Goal: Information Seeking & Learning: Learn about a topic

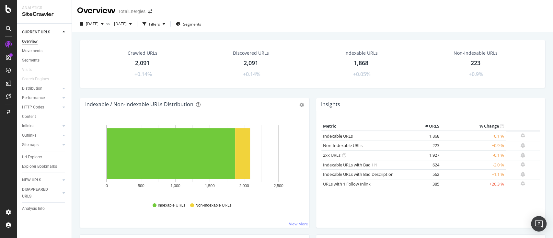
click at [313, 124] on div "Insights Metric # URLS % Change Indexable URLs 1,868 +0.1 % Non-Indexable URLs …" at bounding box center [431, 166] width 236 height 137
click at [43, 156] on link "Url Explorer" at bounding box center [44, 157] width 45 height 7
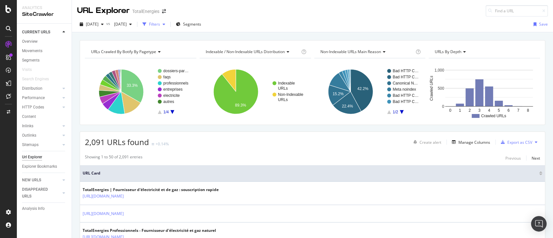
click at [168, 19] on div "Filters" at bounding box center [154, 24] width 28 height 10
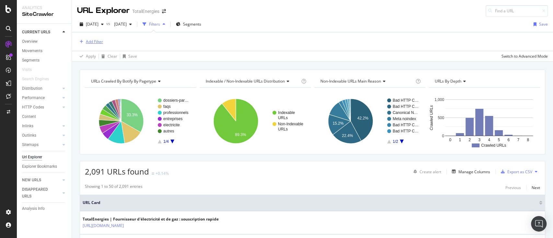
click at [93, 45] on button "Add Filter" at bounding box center [90, 42] width 26 height 8
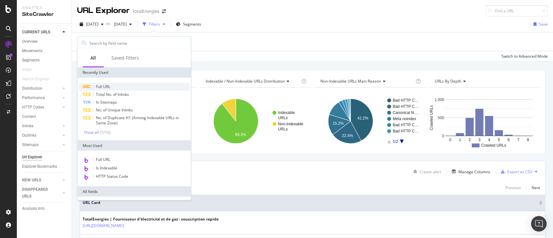
click at [120, 86] on div "Full URL" at bounding box center [134, 87] width 111 height 8
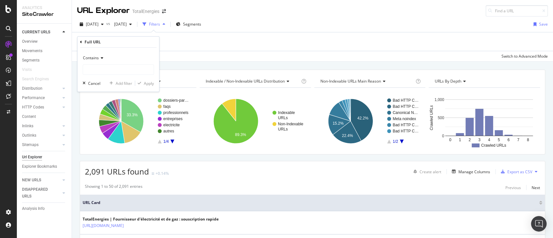
click at [112, 62] on div "Contains" at bounding box center [118, 58] width 71 height 10
click at [132, 51] on div "Contains Cancel Add filter Apply" at bounding box center [118, 70] width 82 height 44
click at [126, 70] on input "text" at bounding box center [118, 69] width 71 height 10
paste input "[URL][DOMAIN_NAME]"
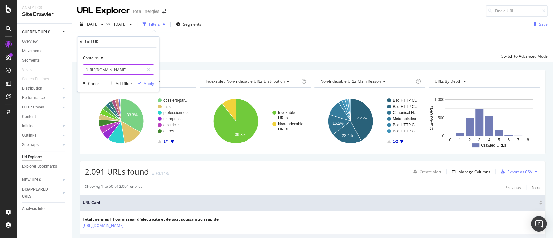
type input "[URL][DOMAIN_NAME]"
click at [144, 83] on div "Apply" at bounding box center [149, 84] width 10 height 6
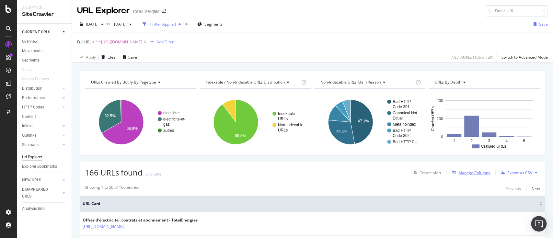
click at [465, 172] on div "Manage Columns" at bounding box center [474, 173] width 32 height 6
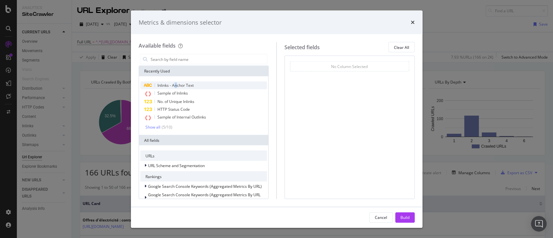
drag, startPoint x: 174, startPoint y: 86, endPoint x: 177, endPoint y: 86, distance: 3.6
click at [177, 86] on span "Inlinks - Anchor Text" at bounding box center [175, 86] width 36 height 6
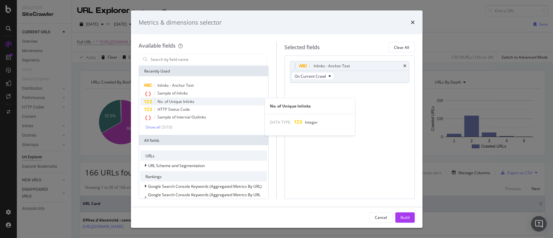
click at [173, 103] on span "No. of Unique Inlinks" at bounding box center [175, 102] width 37 height 6
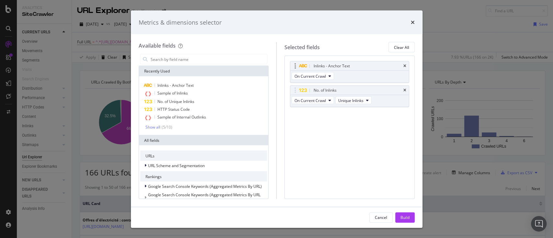
click at [403, 67] on div "Inlinks - Anchor Text" at bounding box center [349, 66] width 119 height 9
click at [166, 110] on span "HTTP Status Code" at bounding box center [173, 110] width 32 height 6
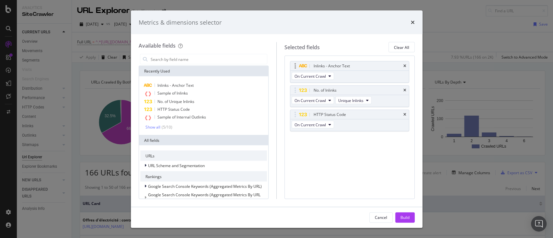
click at [406, 66] on div "Inlinks - Anchor Text" at bounding box center [349, 66] width 119 height 9
click at [405, 65] on icon "times" at bounding box center [404, 66] width 3 height 4
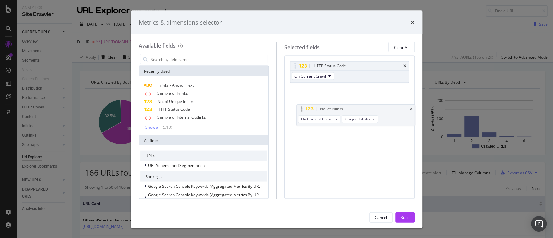
drag, startPoint x: 296, startPoint y: 65, endPoint x: 300, endPoint y: 106, distance: 41.6
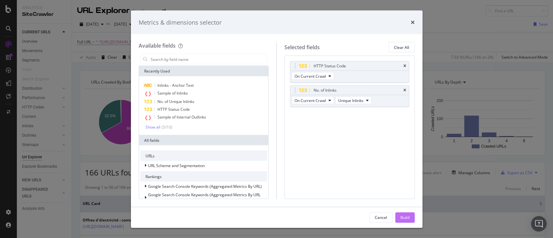
click at [399, 217] on button "Build" at bounding box center [404, 217] width 19 height 10
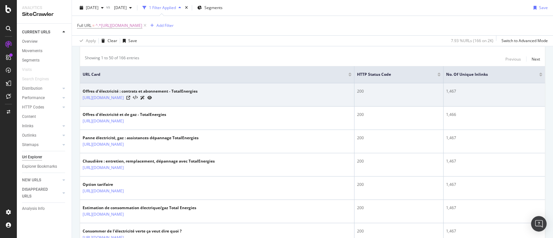
scroll to position [43, 0]
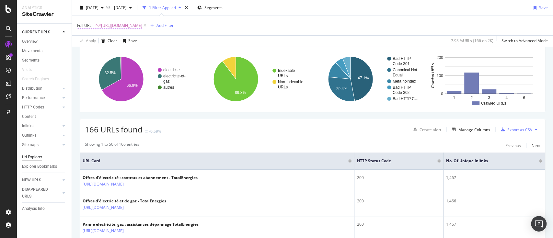
click at [132, 23] on span "^.*https://www.totalenergies.fr/particuliers/electricite.*$" at bounding box center [119, 25] width 47 height 9
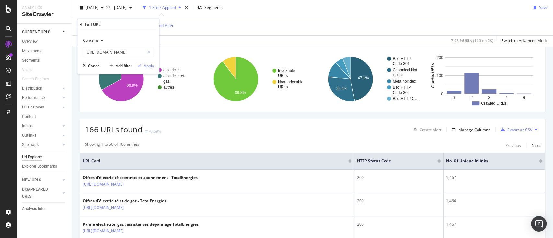
click at [99, 41] on icon at bounding box center [101, 41] width 5 height 4
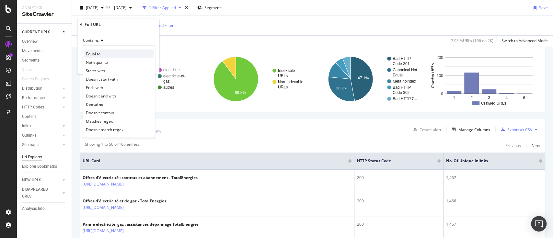
click at [107, 52] on div "Equal to" at bounding box center [118, 54] width 69 height 8
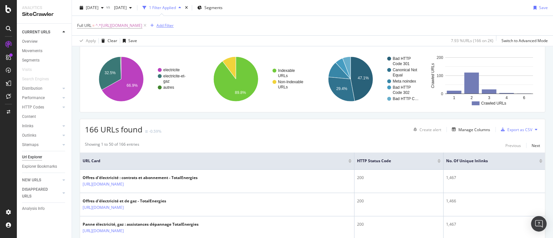
click at [174, 25] on div "Add Filter" at bounding box center [164, 26] width 17 height 6
click at [191, 43] on div "Apply Clear Save 7.93 % URLs ( 166 on 2K ) Switch to Advanced Mode" at bounding box center [312, 40] width 481 height 11
click at [87, 25] on span "Full URL" at bounding box center [84, 26] width 14 height 6
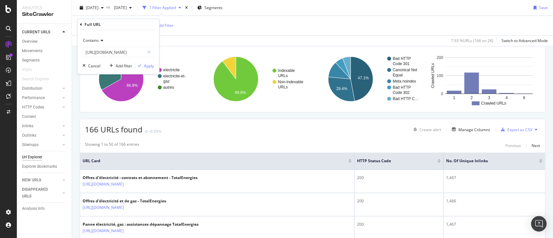
click at [107, 38] on div "Contains" at bounding box center [118, 40] width 71 height 10
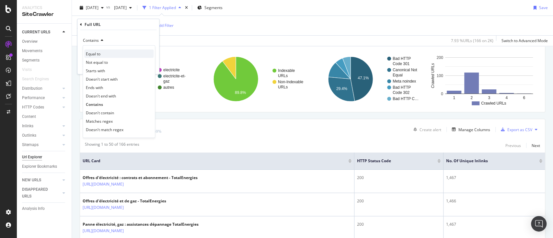
click at [98, 56] on span "Equal to" at bounding box center [93, 54] width 15 height 6
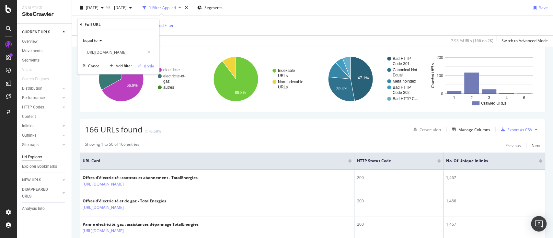
click at [151, 66] on div "Apply" at bounding box center [149, 66] width 10 height 6
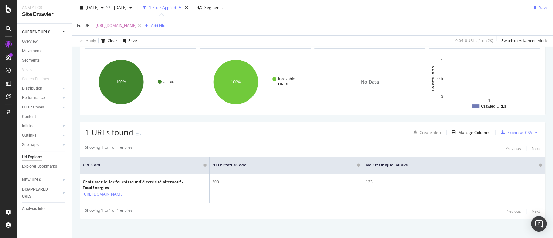
scroll to position [43, 0]
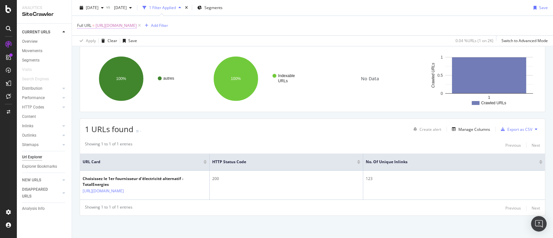
click at [137, 23] on span "[URL][DOMAIN_NAME]" at bounding box center [116, 25] width 41 height 9
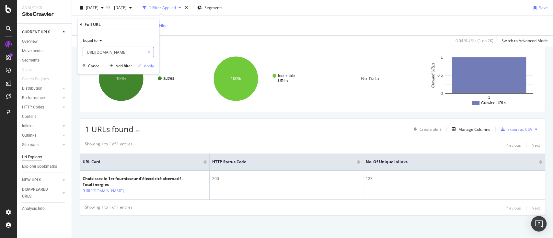
click at [128, 50] on input "[URL][DOMAIN_NAME]" at bounding box center [113, 52] width 61 height 10
paste input "/prix-de-l-electricite"
type input "[URL][DOMAIN_NAME]"
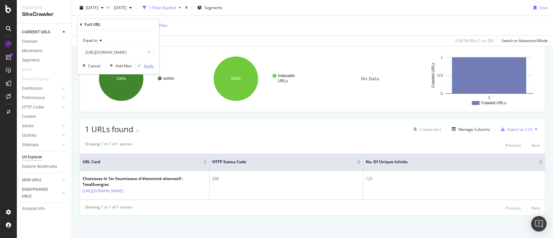
click at [148, 66] on div "Apply" at bounding box center [149, 66] width 10 height 6
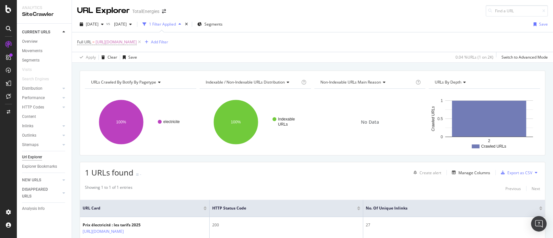
scroll to position [43, 0]
